Goal: Transaction & Acquisition: Book appointment/travel/reservation

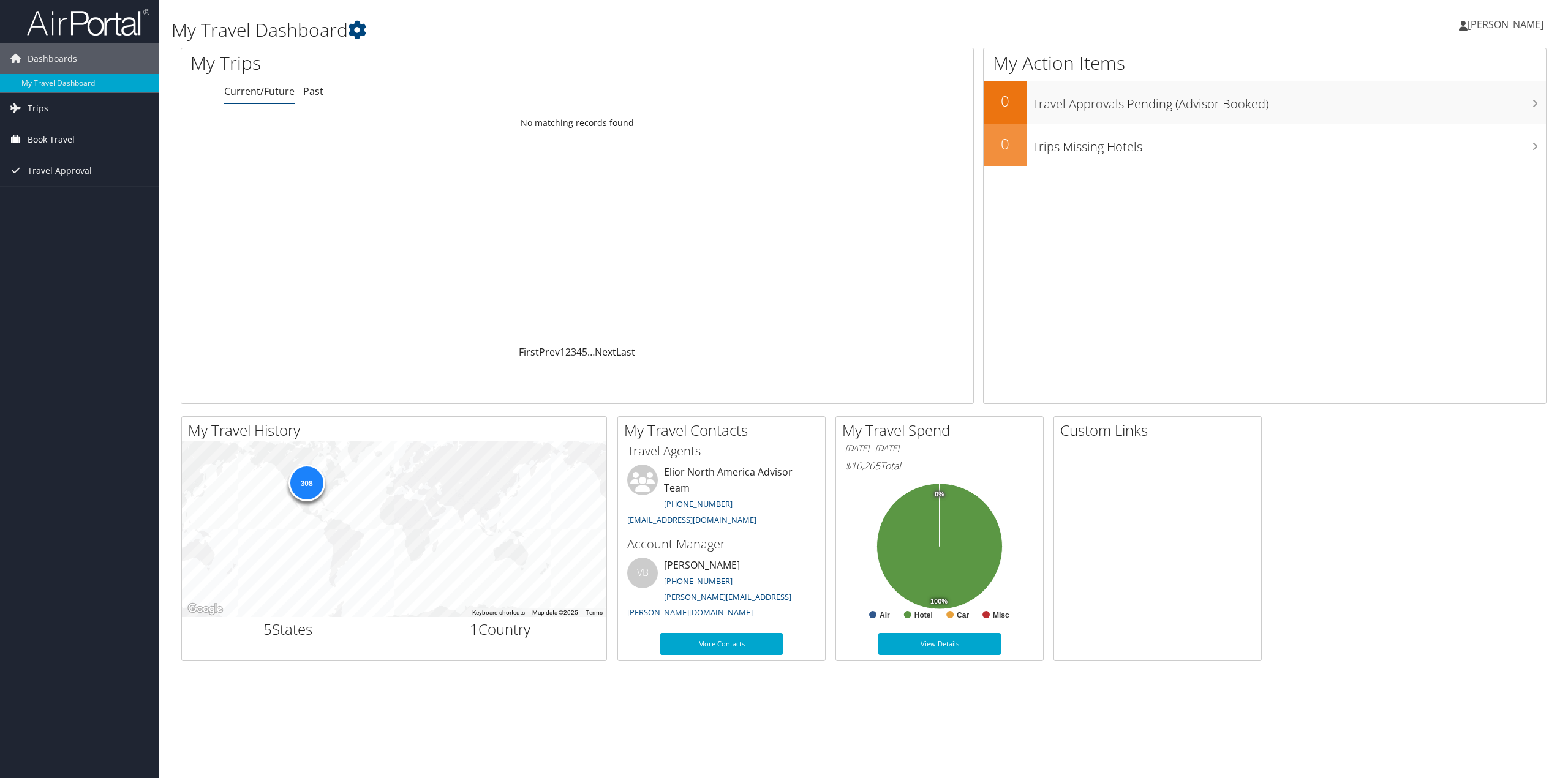
click at [62, 143] on span "Book Travel" at bounding box center [51, 140] width 47 height 31
click at [63, 198] on link "Book/Manage Online Trips" at bounding box center [80, 201] width 159 height 19
